Goal: Task Accomplishment & Management: Manage account settings

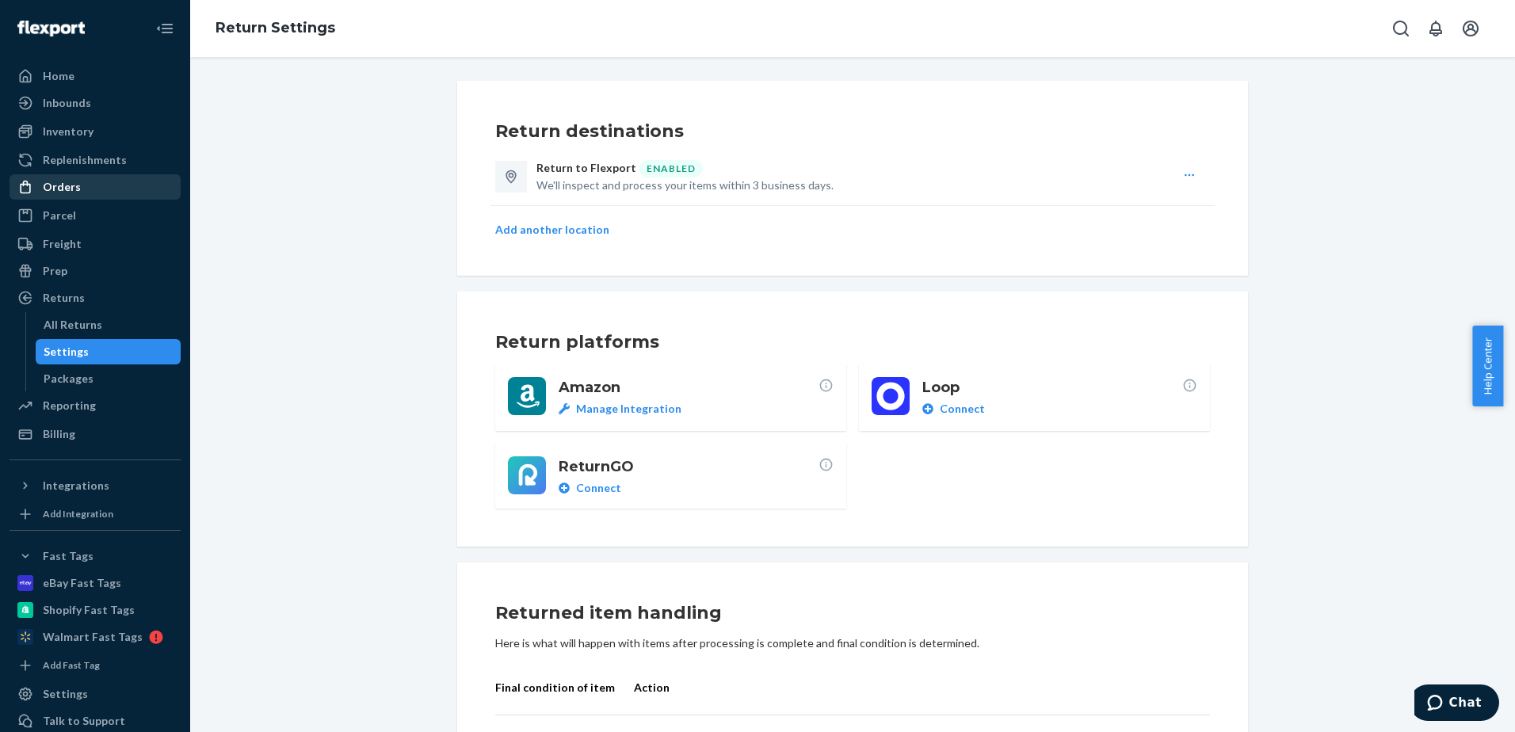
click at [86, 188] on div "Orders" at bounding box center [95, 187] width 168 height 22
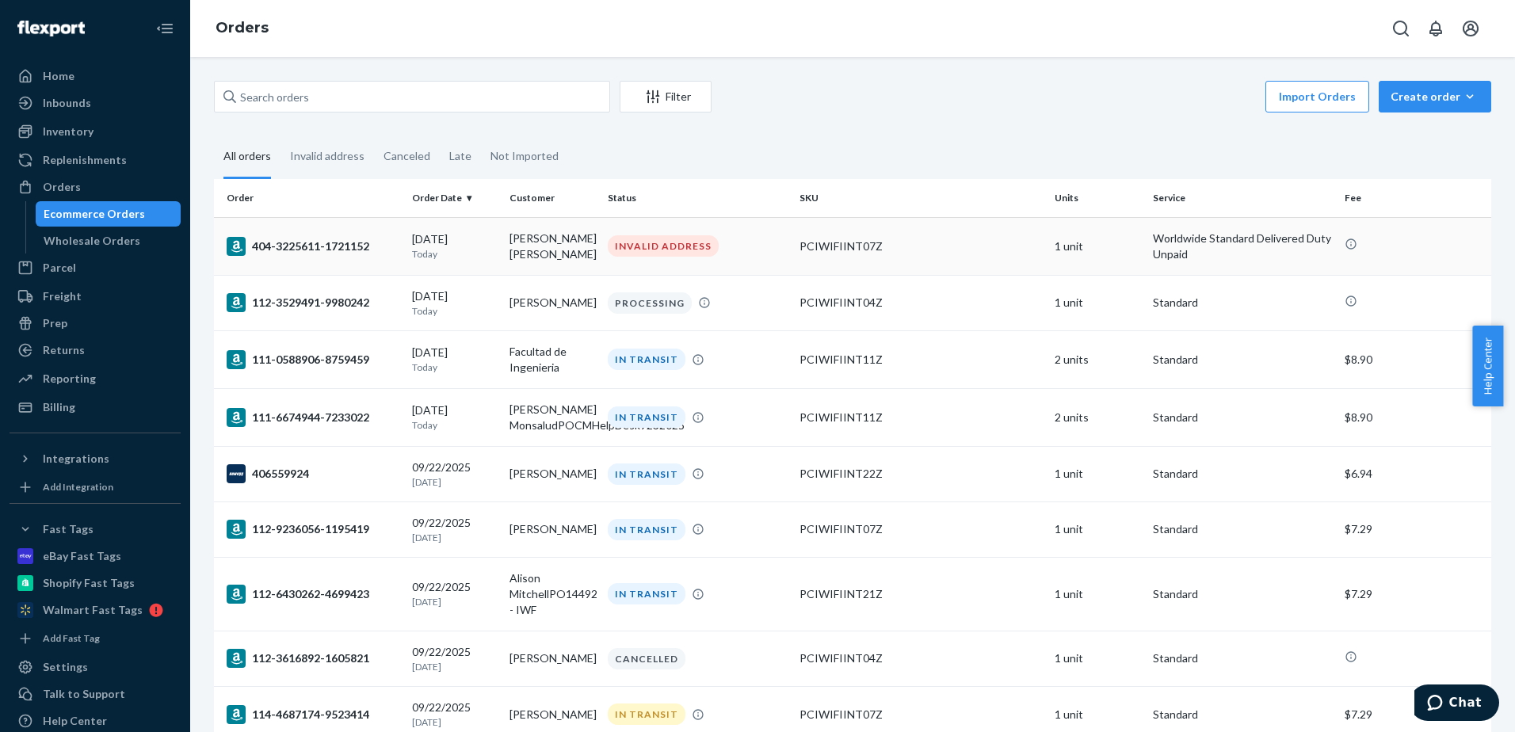
click at [378, 246] on div "404-3225611-1721152" at bounding box center [313, 246] width 173 height 19
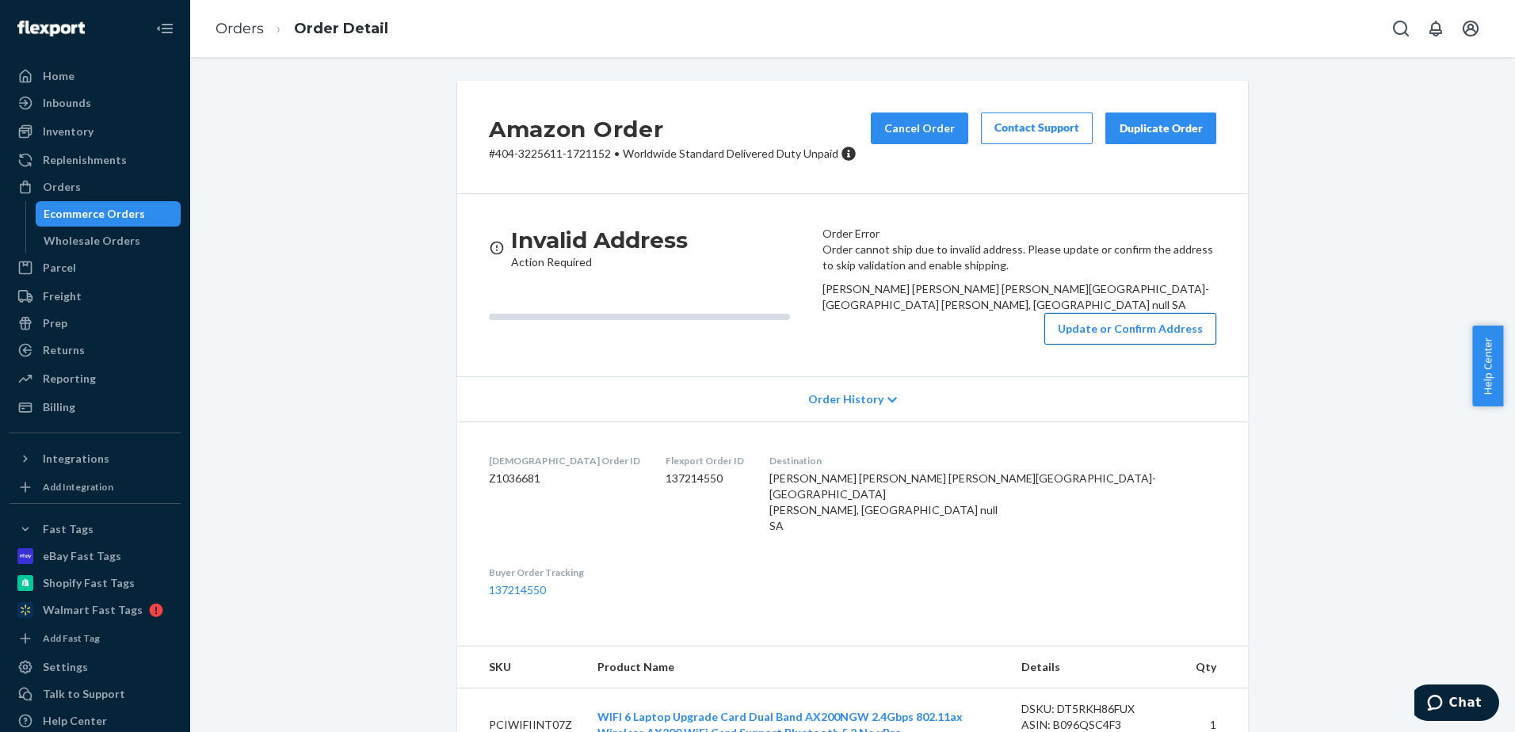
click at [1136, 345] on button "Update or Confirm Address" at bounding box center [1130, 329] width 172 height 32
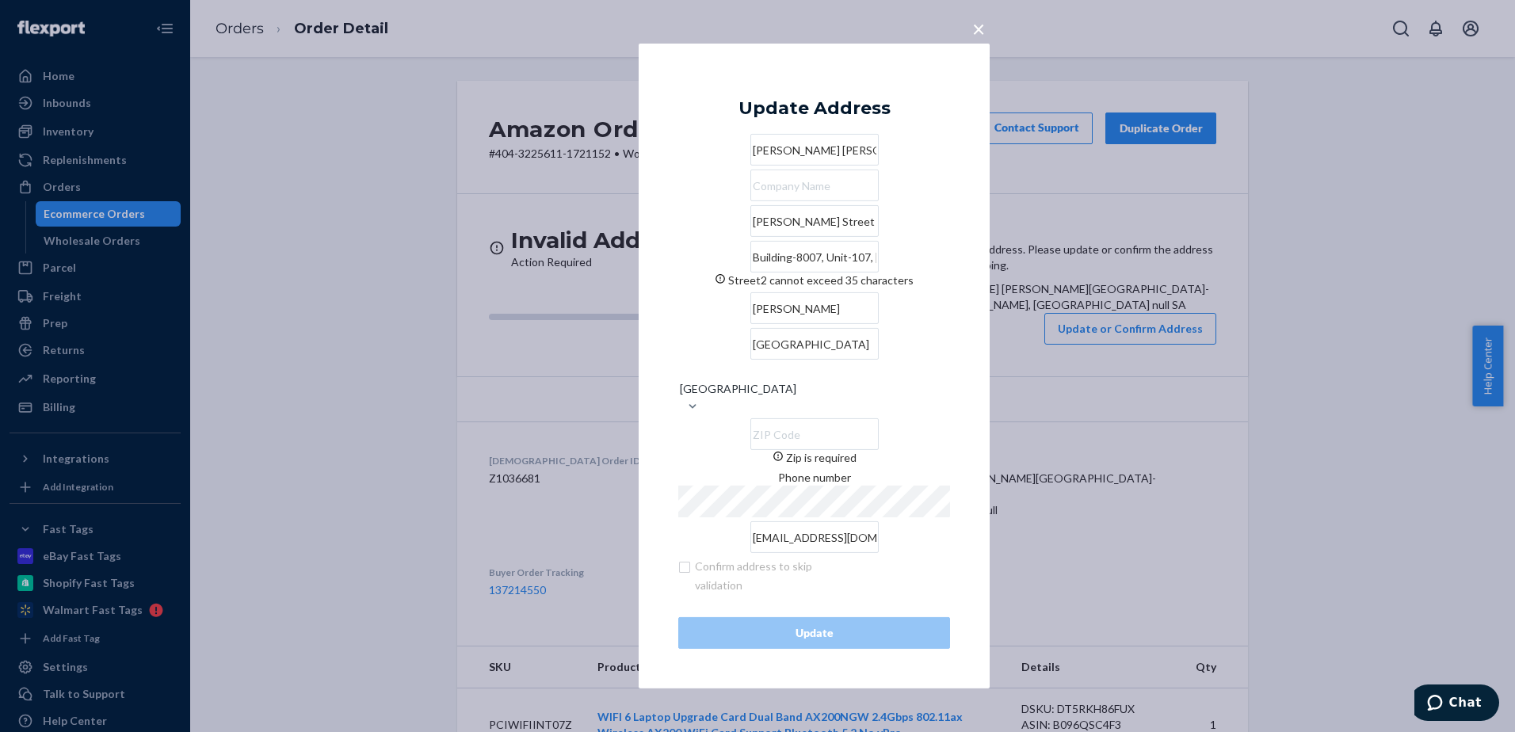
click at [853, 272] on input "Building-8007, Unit-107, [GEOGRAPHIC_DATA]" at bounding box center [814, 257] width 128 height 32
drag, startPoint x: 811, startPoint y: 287, endPoint x: 981, endPoint y: 292, distance: 169.6
click at [981, 292] on div "× Update Address [PERSON_NAME] PANAMKOOTTATHIL [PERSON_NAME] [PERSON_NAME][GEOG…" at bounding box center [813, 366] width 351 height 645
click at [878, 418] on input "Zip is required" at bounding box center [814, 434] width 128 height 32
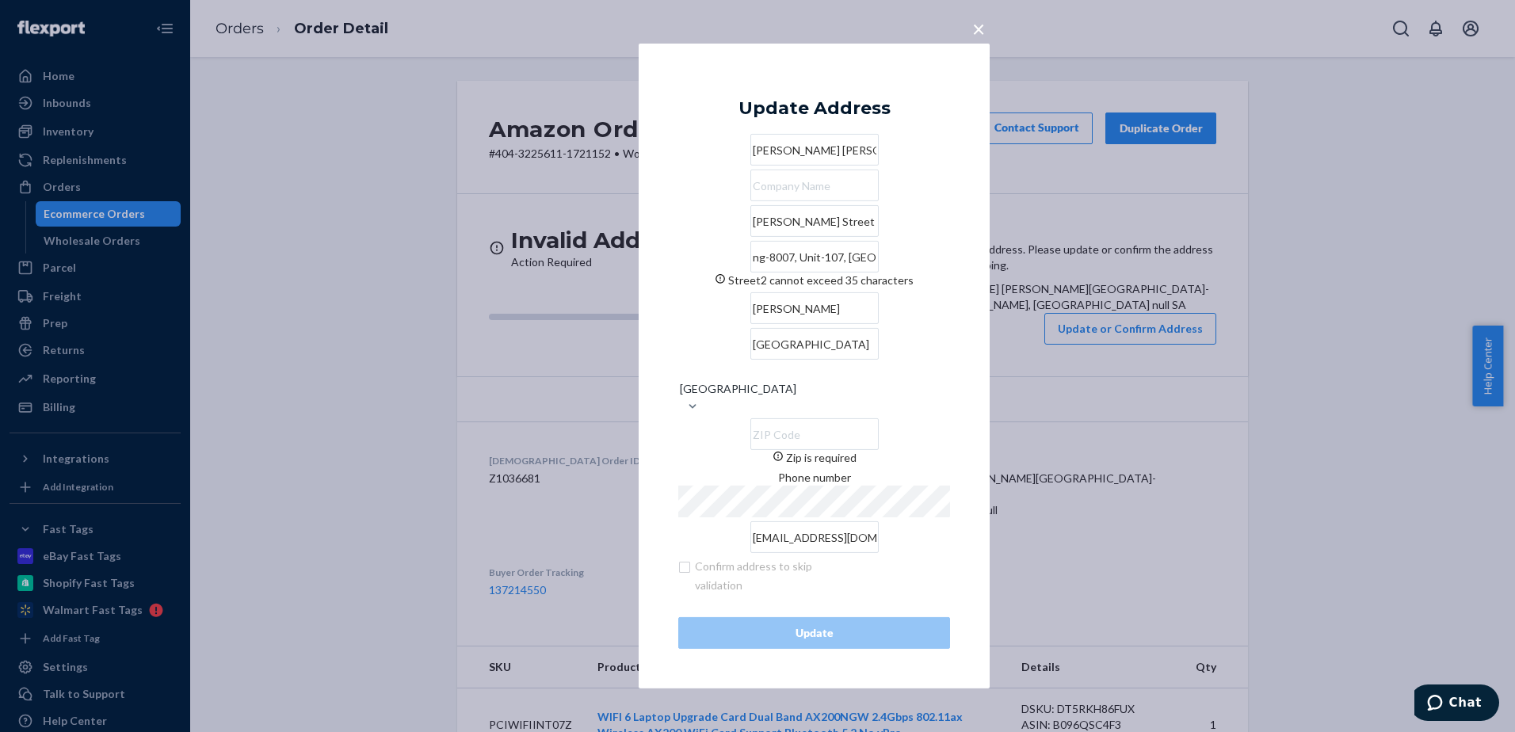
scroll to position [0, 0]
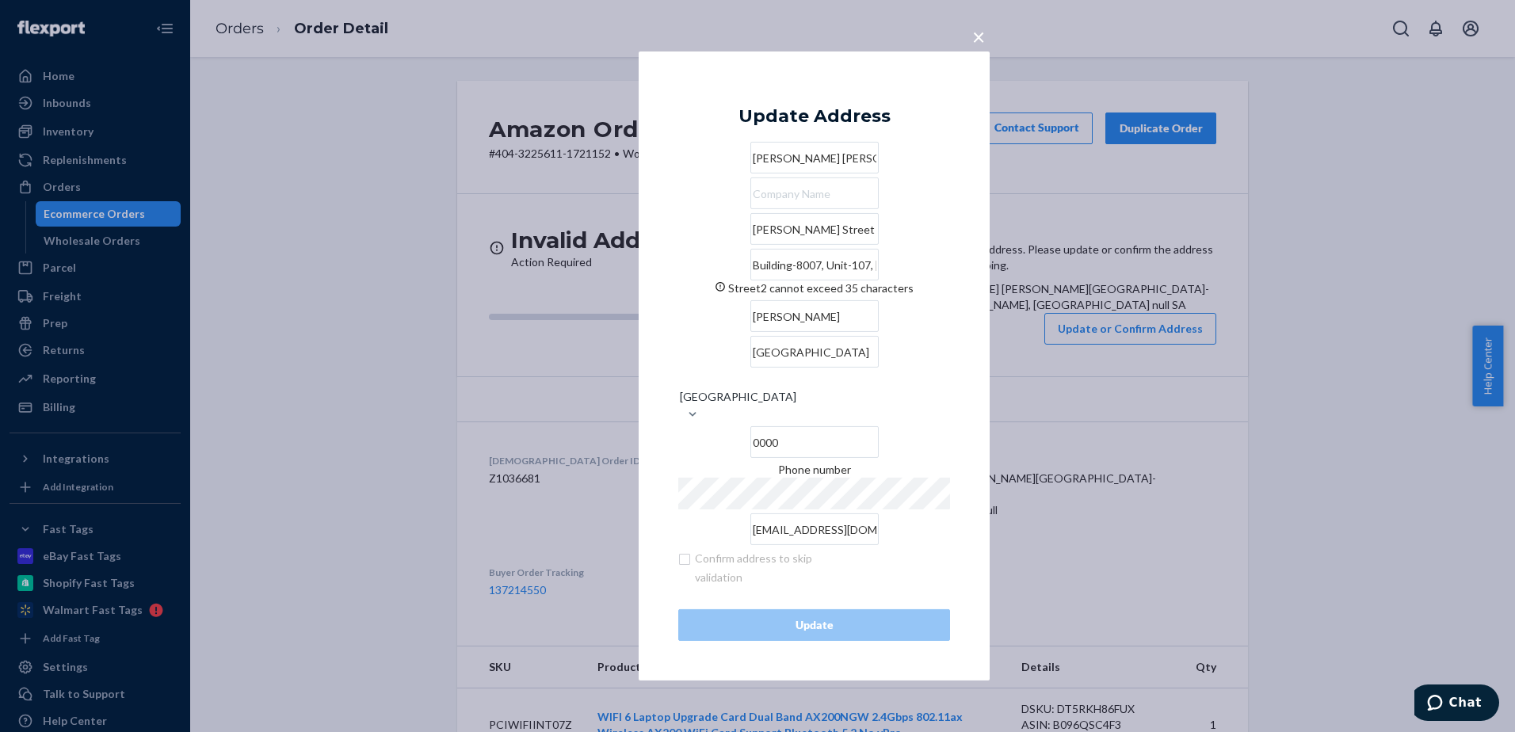
type input "0000"
click at [878, 280] on input "Building-8007, Unit-107, [GEOGRAPHIC_DATA]" at bounding box center [814, 265] width 128 height 32
click at [787, 280] on input "Building-8007, Unit-107, [GEOGRAPHIC_DATA]" at bounding box center [814, 265] width 128 height 32
drag, startPoint x: 810, startPoint y: 297, endPoint x: 653, endPoint y: 293, distance: 157.7
click at [653, 293] on div "× Update Address [PERSON_NAME] PANAMKOOTTATHIL [PERSON_NAME] [PERSON_NAME][GEOG…" at bounding box center [813, 365] width 351 height 629
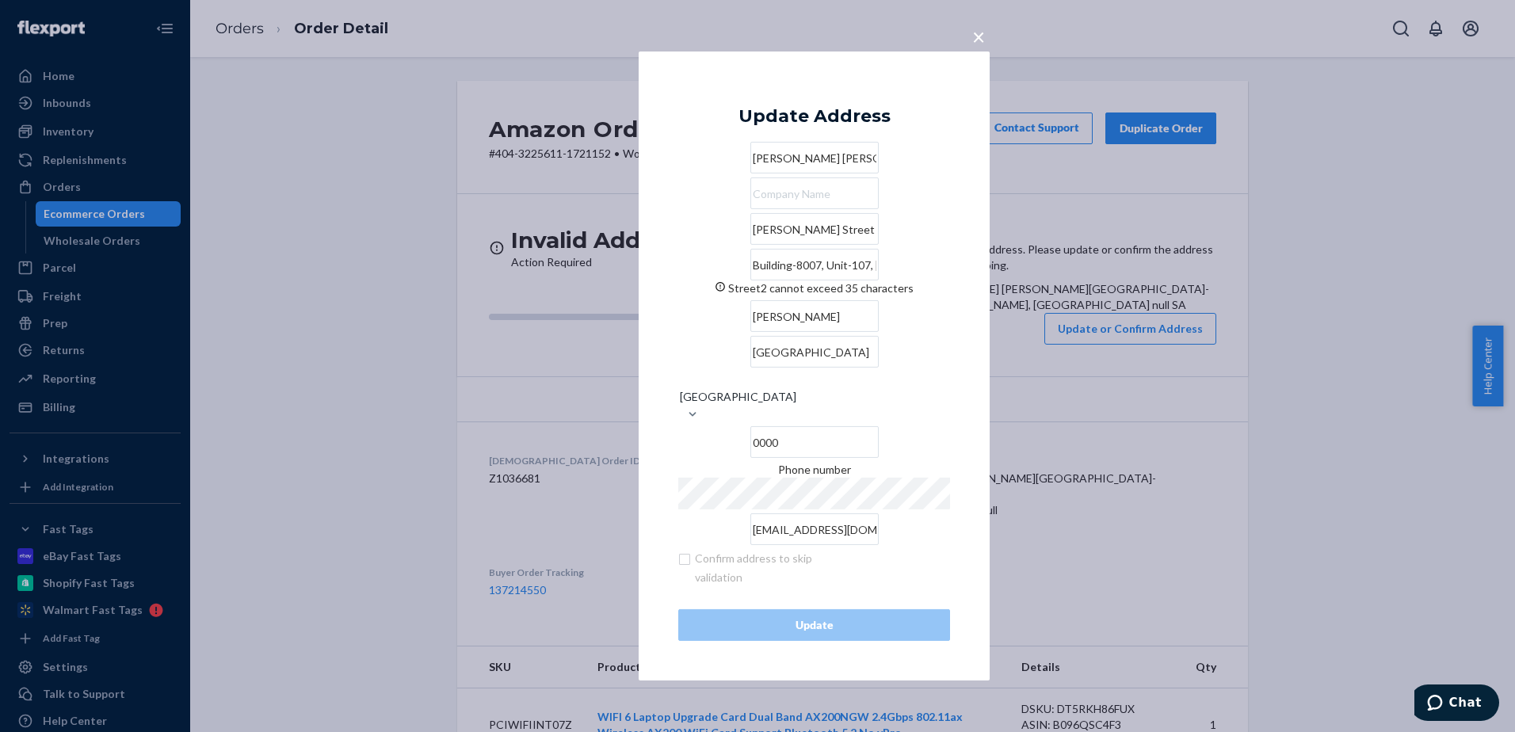
type input "Hamad and [GEOGRAPHIC_DATA]"
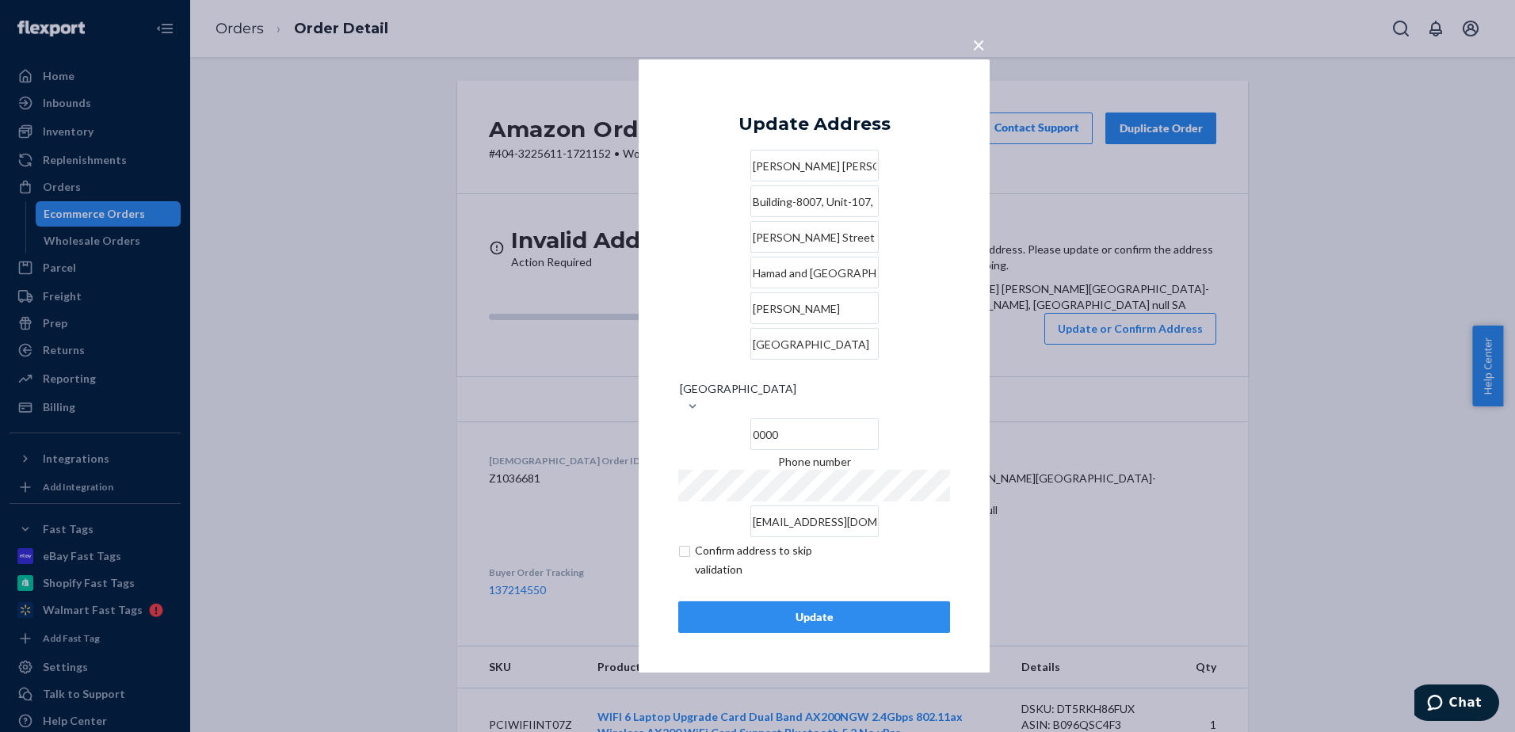
click at [838, 217] on input "Building-8007, Unit-107," at bounding box center [814, 201] width 128 height 32
type input "Building-8007, Unit-107"
click at [684, 547] on input "checkbox" at bounding box center [770, 560] width 184 height 38
checkbox input "true"
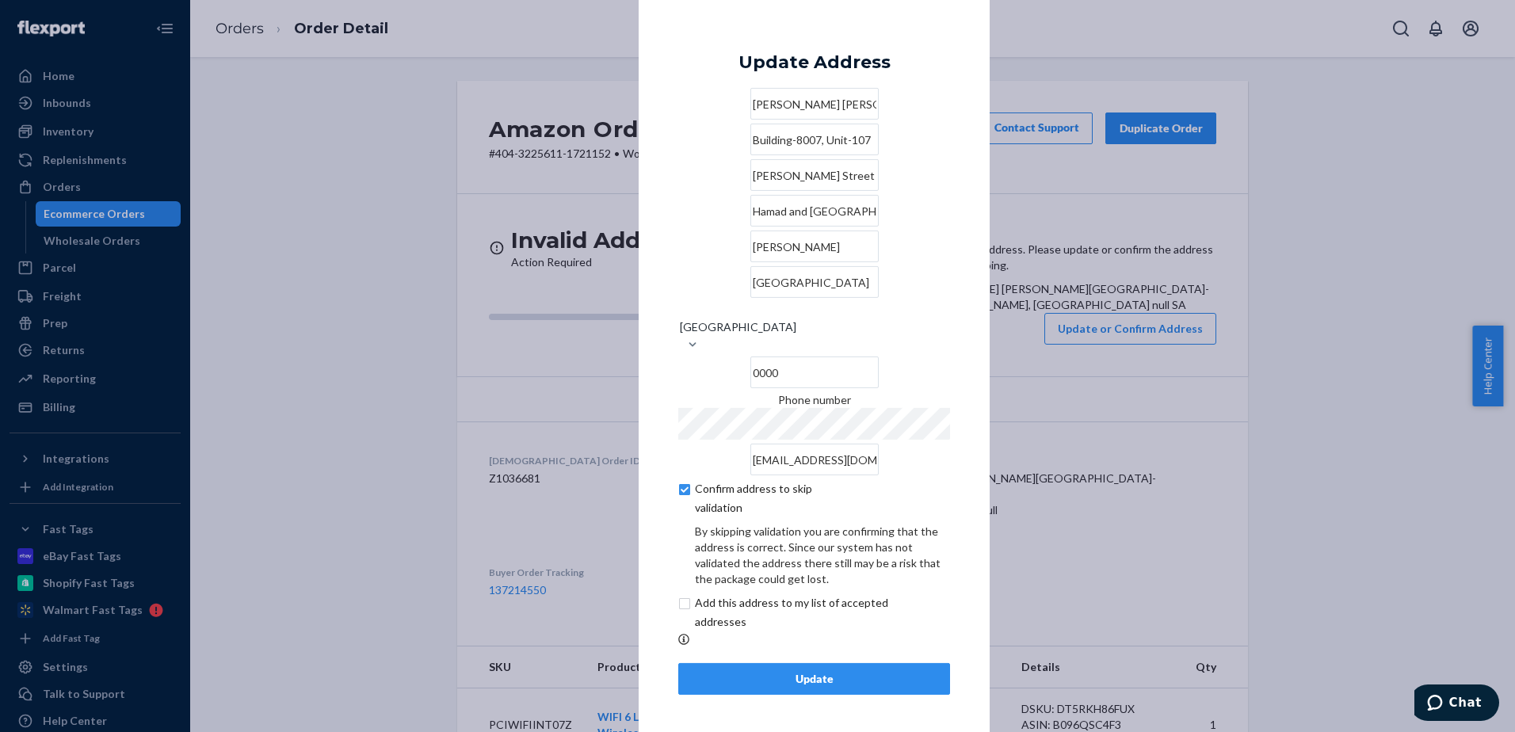
click at [822, 677] on div "Update" at bounding box center [814, 679] width 245 height 16
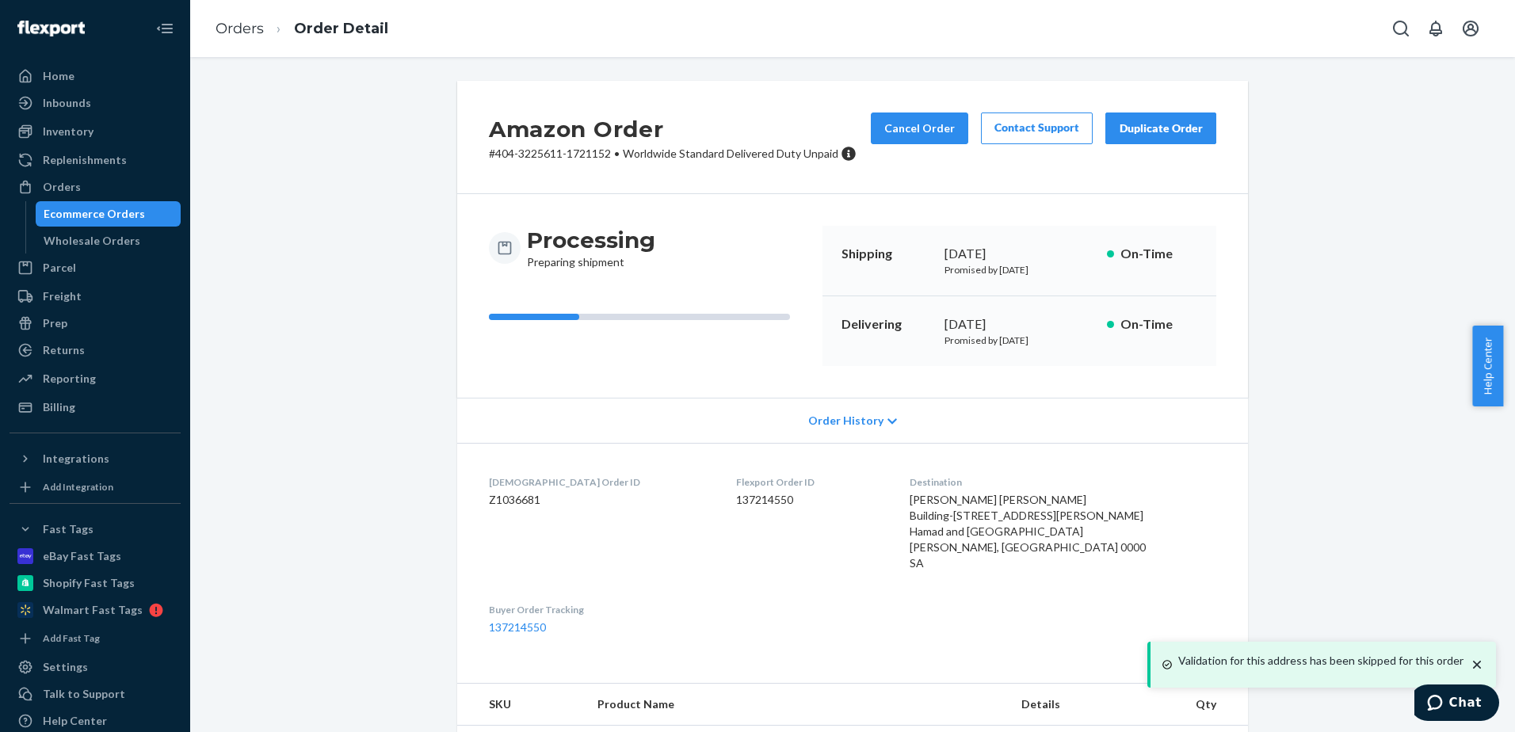
click at [1280, 542] on div "Amazon Order # 404-3225611-1721152 • Worldwide Standard Delivered Duty Unpaid C…" at bounding box center [852, 449] width 1301 height 737
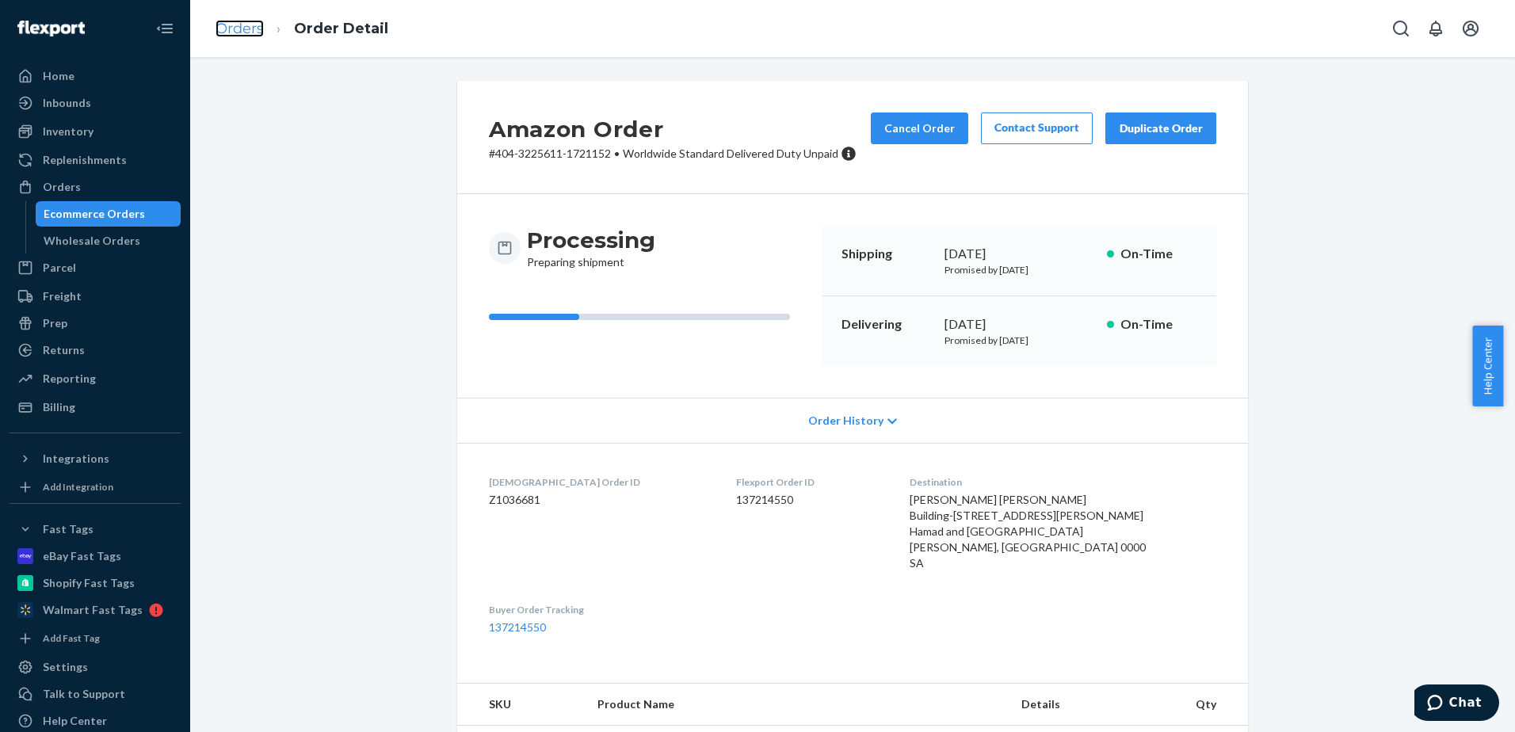
click at [238, 30] on link "Orders" at bounding box center [239, 28] width 48 height 17
